Goal: Task Accomplishment & Management: Use online tool/utility

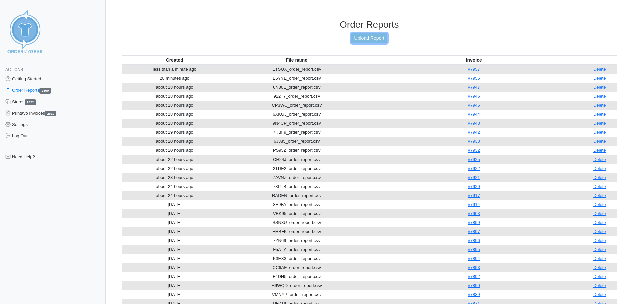
click at [365, 40] on link "Upload Report" at bounding box center [369, 38] width 36 height 10
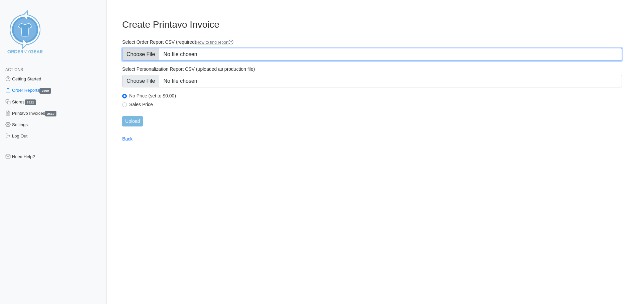
click at [145, 53] on input "Select Order Report CSV (required) How to find report" at bounding box center [372, 54] width 500 height 13
type input "C:\fakepath\K7G7Y_order_report.csv"
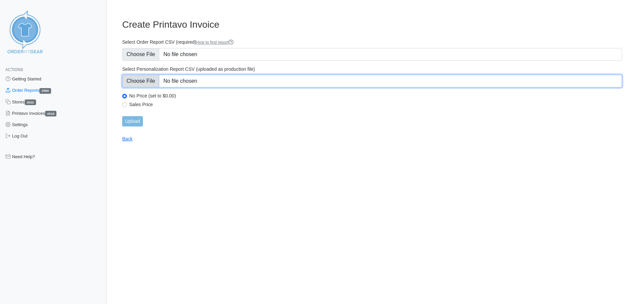
click at [141, 78] on input "Select Personalization Report CSV (uploaded as production file)" at bounding box center [372, 81] width 500 height 13
type input "C:\fakepath\K7G7Y_personalization_report.csv"
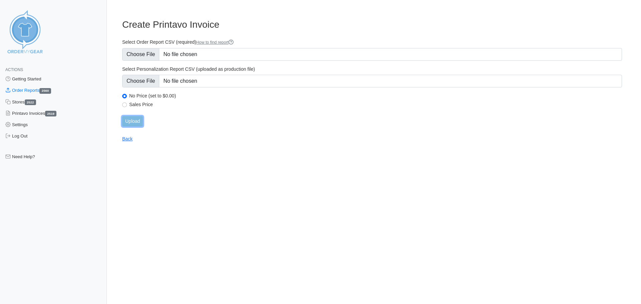
click at [131, 122] on input "Upload" at bounding box center [132, 121] width 21 height 10
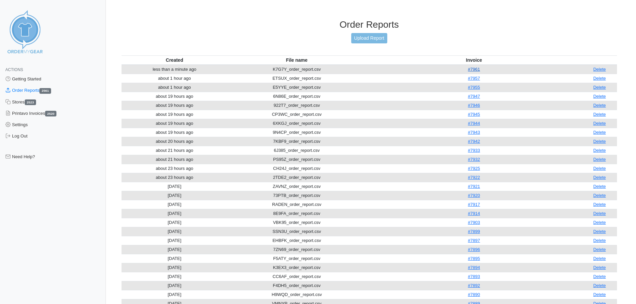
click at [479, 70] on link "#7961" at bounding box center [474, 69] width 12 height 5
